Goal: Find specific page/section: Find specific page/section

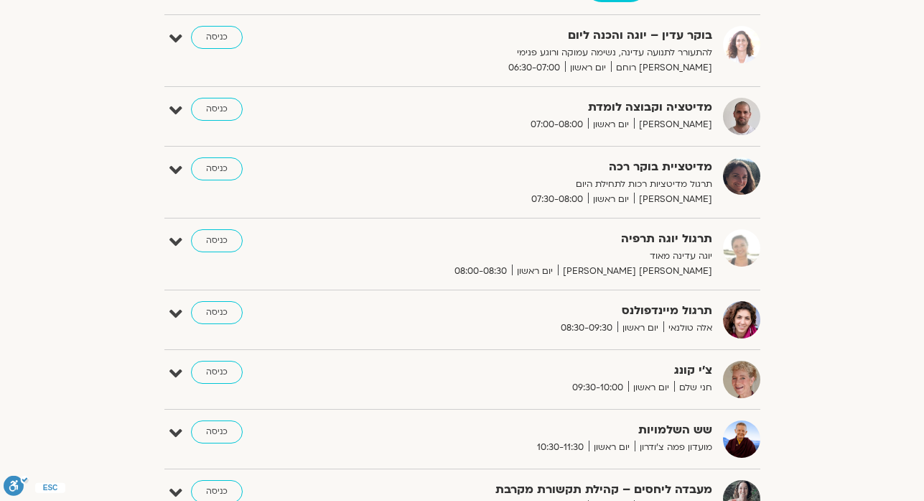
scroll to position [259, 0]
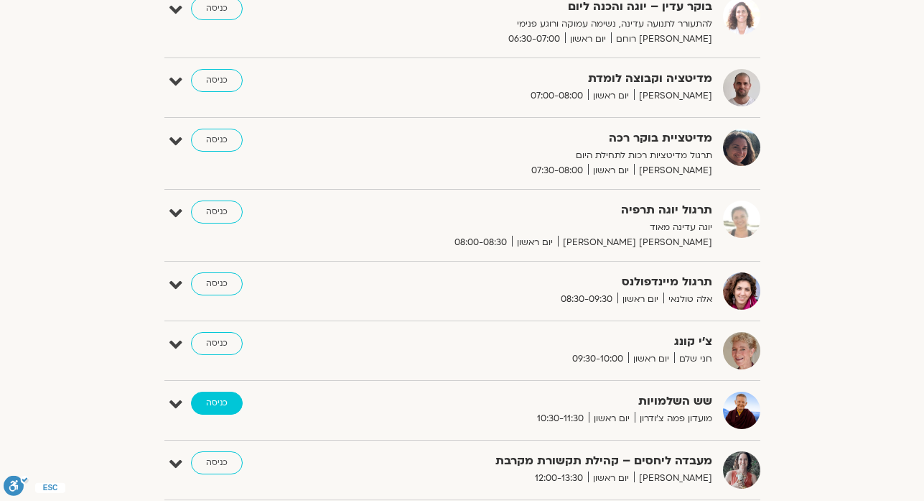
click at [220, 399] on link "כניסה" at bounding box center [217, 402] width 52 height 23
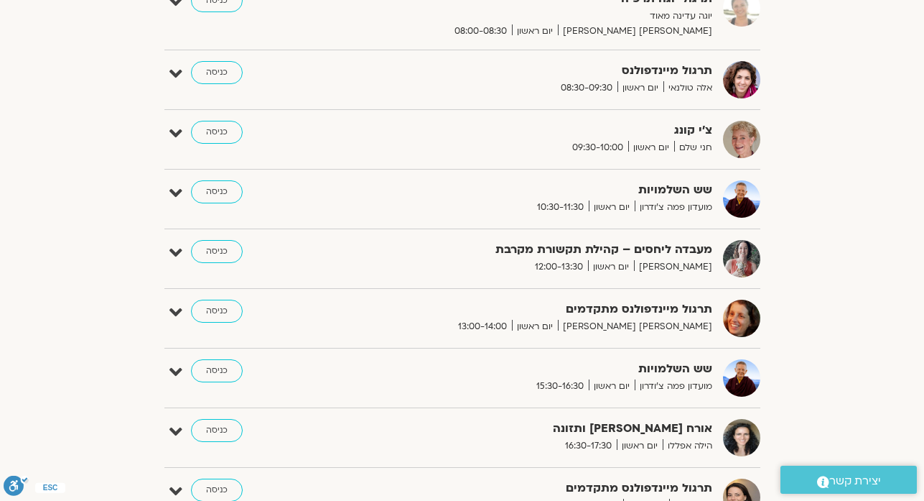
scroll to position [468, 0]
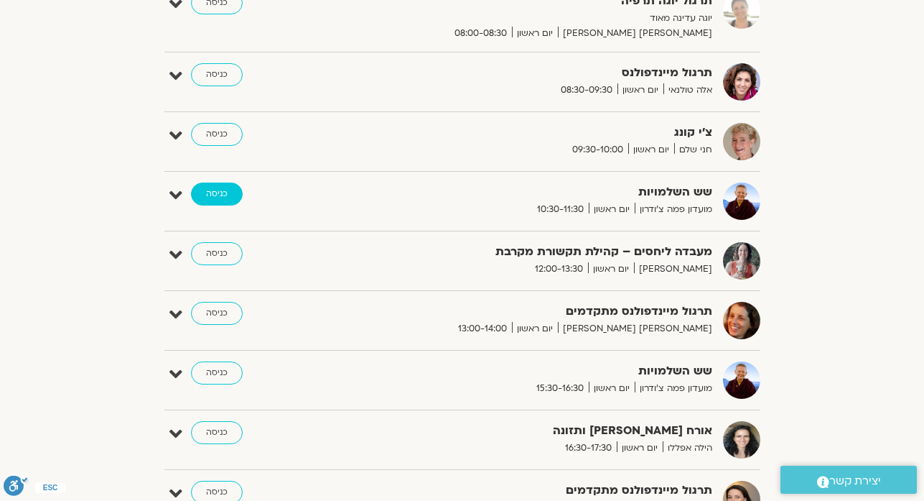
click at [231, 197] on link "כניסה" at bounding box center [217, 193] width 52 height 23
click at [228, 198] on link "כניסה" at bounding box center [217, 193] width 52 height 23
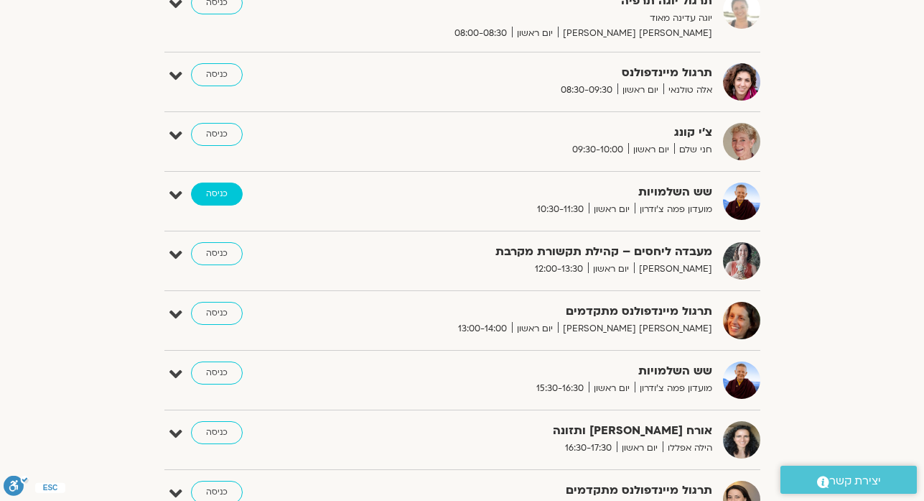
click at [223, 198] on link "כניסה" at bounding box center [217, 193] width 52 height 23
